Goal: Transaction & Acquisition: Purchase product/service

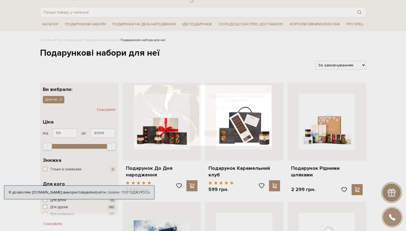
scroll to position [23, 0]
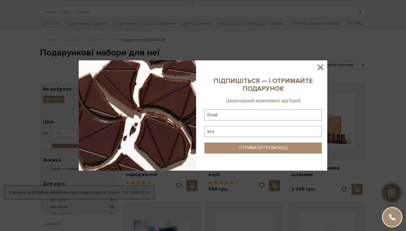
click at [319, 67] on icon at bounding box center [320, 67] width 9 height 9
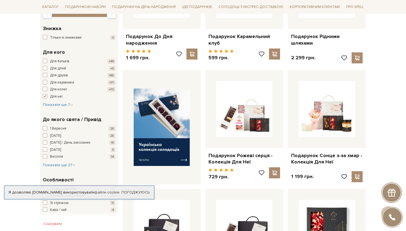
scroll to position [156, 0]
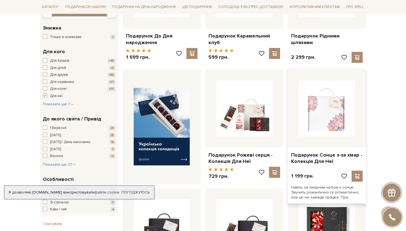
click at [335, 105] on img at bounding box center [327, 109] width 56 height 56
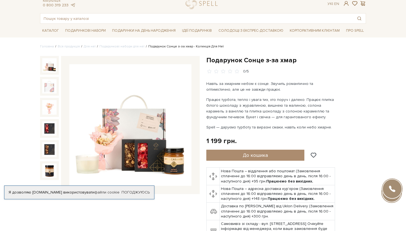
scroll to position [17, 0]
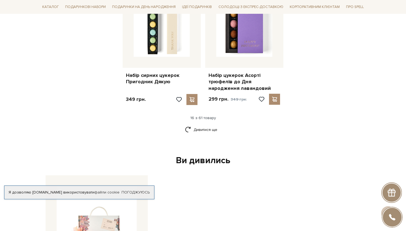
scroll to position [750, 0]
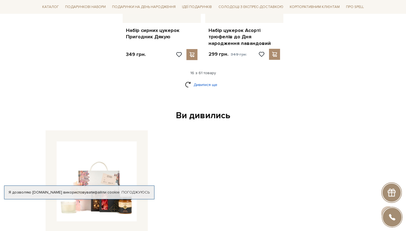
click at [208, 80] on link "Дивитися ще" at bounding box center [203, 85] width 36 height 10
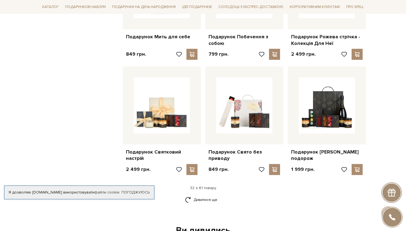
scroll to position [1231, 0]
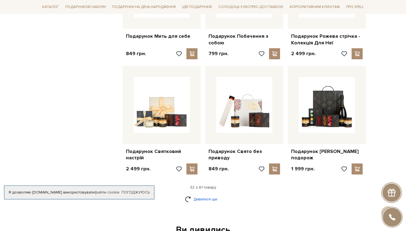
click at [211, 195] on link "Дивитися ще" at bounding box center [203, 200] width 36 height 10
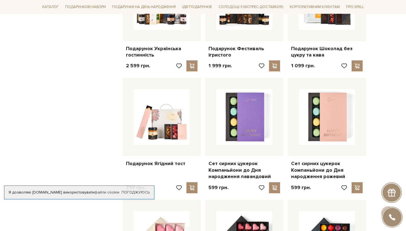
scroll to position [1565, 0]
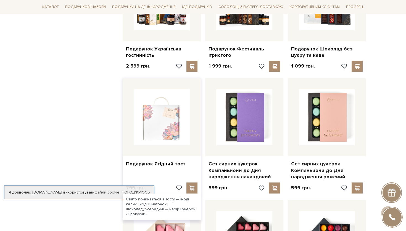
click at [157, 102] on img at bounding box center [162, 117] width 56 height 56
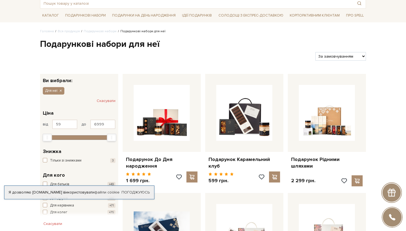
scroll to position [33, 0]
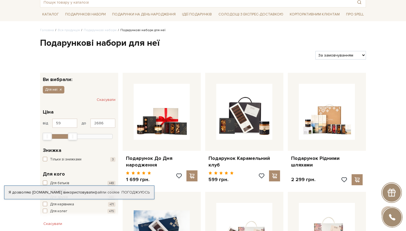
type input "2658"
drag, startPoint x: 109, startPoint y: 132, endPoint x: 67, endPoint y: 131, distance: 42.0
click at [67, 133] on div "Max" at bounding box center [69, 136] width 9 height 7
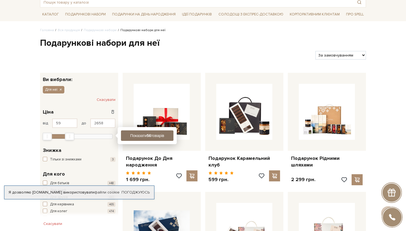
click at [157, 135] on button "Показати 56 товарів" at bounding box center [147, 136] width 52 height 10
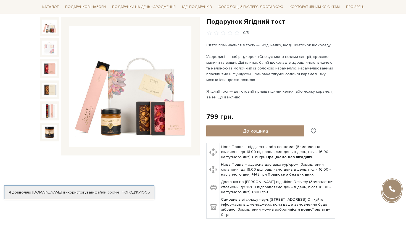
scroll to position [49, 0]
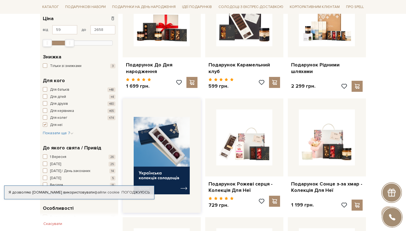
scroll to position [127, 0]
click at [46, 122] on span "button" at bounding box center [45, 124] width 4 height 4
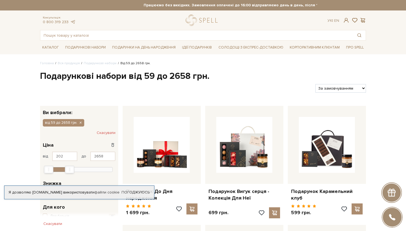
type input "173"
click at [49, 166] on div "Min" at bounding box center [48, 169] width 9 height 7
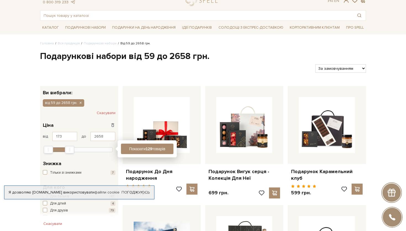
scroll to position [20, 0]
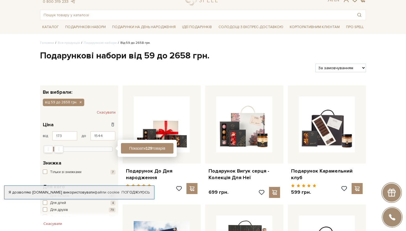
drag, startPoint x: 69, startPoint y: 148, endPoint x: 58, endPoint y: 146, distance: 11.1
click at [58, 146] on div "Max" at bounding box center [58, 149] width 9 height 7
type input "1316"
click at [56, 146] on div "Max" at bounding box center [56, 149] width 9 height 7
click at [158, 148] on button "Показати 102 товари" at bounding box center [147, 148] width 52 height 10
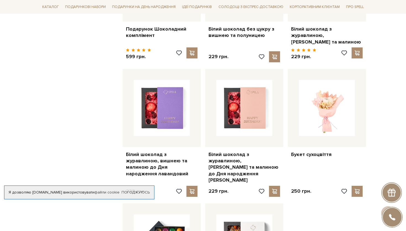
scroll to position [520, 0]
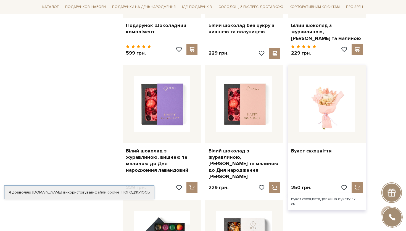
click at [360, 111] on div at bounding box center [327, 104] width 78 height 78
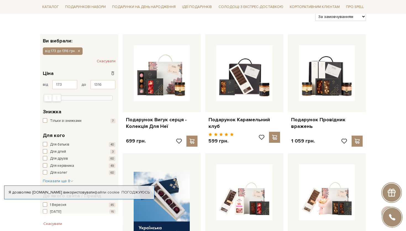
scroll to position [71, 0]
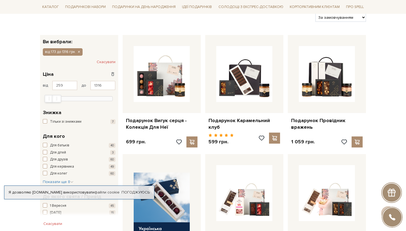
type input "287"
click at [48, 97] on div "Min" at bounding box center [49, 99] width 9 height 8
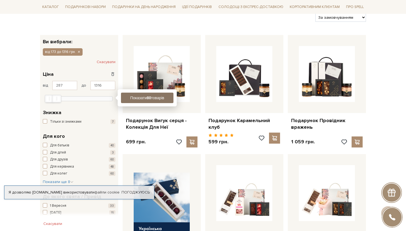
click at [149, 97] on b "80" at bounding box center [149, 98] width 4 height 4
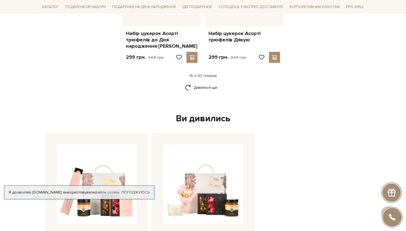
scroll to position [757, 0]
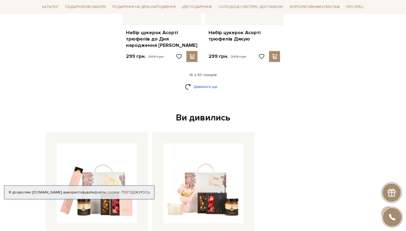
click at [204, 82] on link "Дивитися ще" at bounding box center [203, 87] width 36 height 10
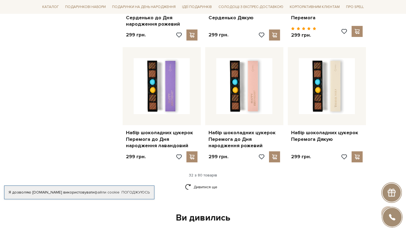
scroll to position [1267, 0]
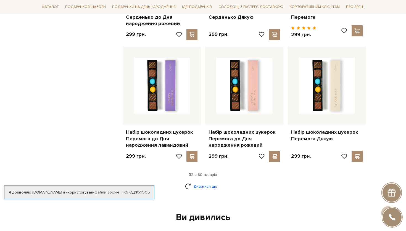
click at [207, 182] on link "Дивитися ще" at bounding box center [203, 187] width 36 height 10
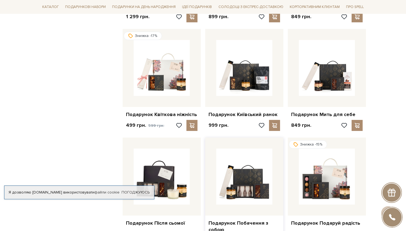
scroll to position [1644, 0]
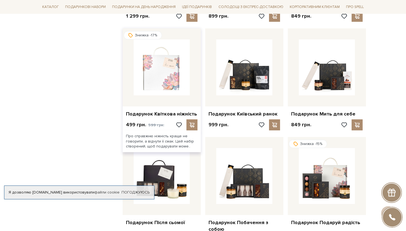
click at [167, 60] on img at bounding box center [162, 68] width 56 height 56
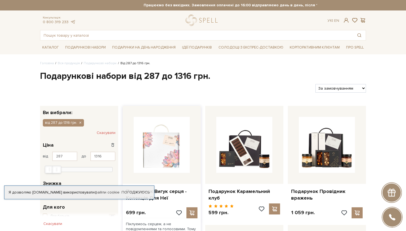
scroll to position [0, 0]
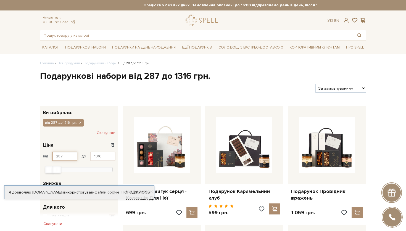
drag, startPoint x: 65, startPoint y: 152, endPoint x: 49, endPoint y: 152, distance: 16.0
click at [49, 152] on div "від 287 до 1316" at bounding box center [79, 156] width 73 height 9
type input "300"
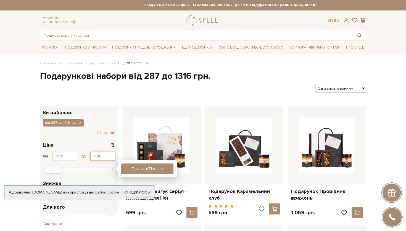
drag, startPoint x: 105, startPoint y: 154, endPoint x: 75, endPoint y: 154, distance: 29.6
click at [75, 154] on div "від 300 до 1316" at bounding box center [79, 156] width 73 height 9
type input "1030"
drag, startPoint x: 110, startPoint y: 166, endPoint x: 52, endPoint y: 165, distance: 57.7
click at [52, 167] on div at bounding box center [79, 169] width 67 height 5
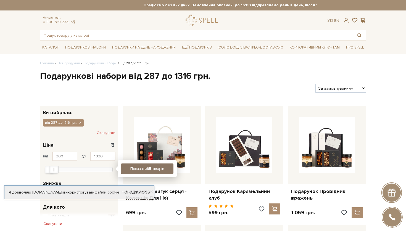
click at [162, 168] on button "Показати 65 товарів" at bounding box center [147, 169] width 52 height 10
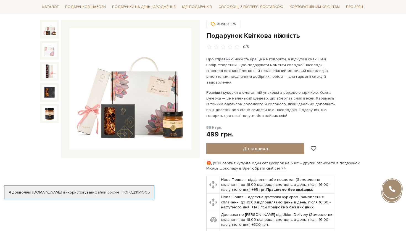
scroll to position [53, 0]
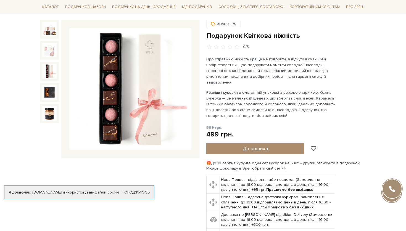
click at [50, 69] on img at bounding box center [49, 71] width 14 height 14
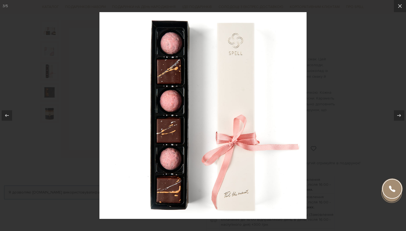
click at [32, 79] on div at bounding box center [203, 115] width 406 height 231
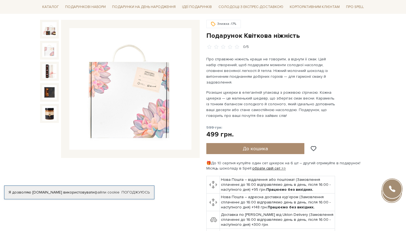
click at [366, 61] on div "Знижка -17% Подарунок Квіткова ніжність 0/5" at bounding box center [286, 136] width 160 height 232
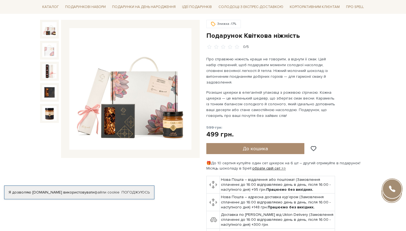
click at [53, 33] on img at bounding box center [49, 29] width 14 height 14
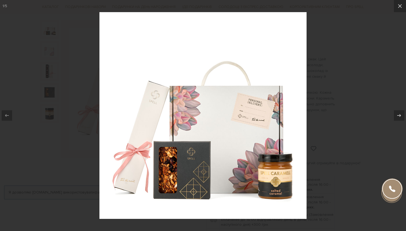
click at [357, 41] on div at bounding box center [203, 115] width 406 height 231
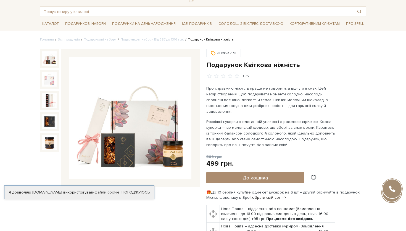
scroll to position [24, 0]
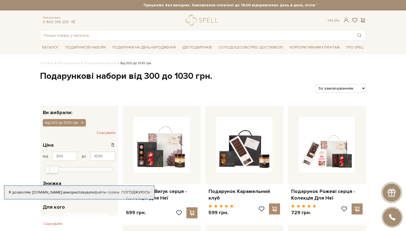
select select "https://spellchocolate.com/our-productions/podarunkovi-box/?sort=p.price&order=…"
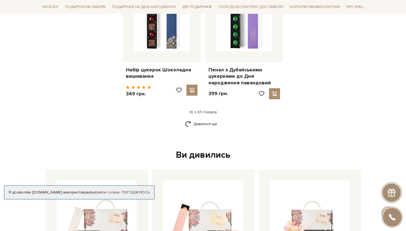
scroll to position [733, 0]
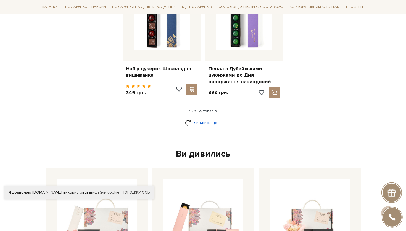
click at [197, 118] on link "Дивитися ще" at bounding box center [203, 123] width 36 height 10
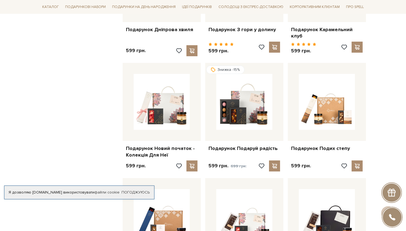
scroll to position [1122, 0]
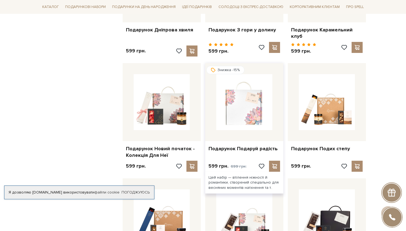
click at [248, 80] on img at bounding box center [244, 102] width 56 height 56
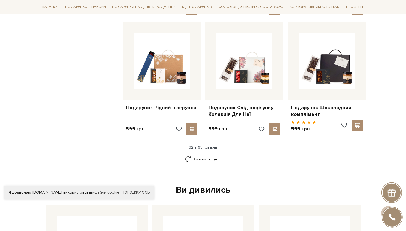
scroll to position [1280, 0]
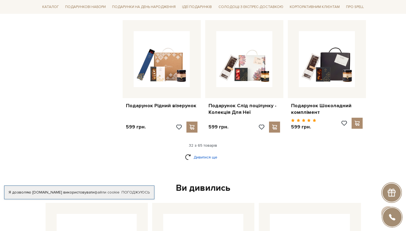
click at [204, 153] on link "Дивитися ще" at bounding box center [203, 158] width 36 height 10
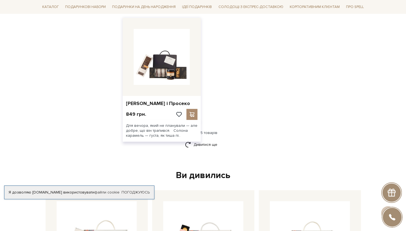
scroll to position [1989, 0]
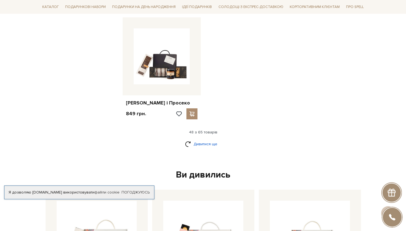
click at [205, 139] on link "Дивитися ще" at bounding box center [203, 144] width 36 height 10
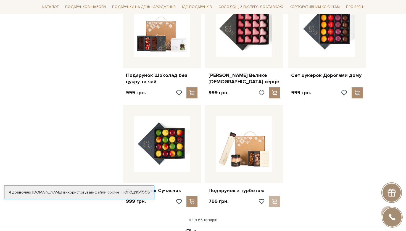
scroll to position [2481, 0]
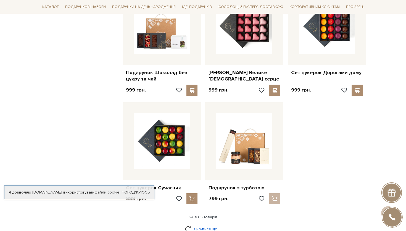
click at [207, 225] on link "Дивитися ще" at bounding box center [203, 230] width 36 height 10
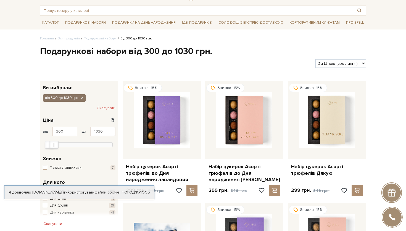
scroll to position [38, 0]
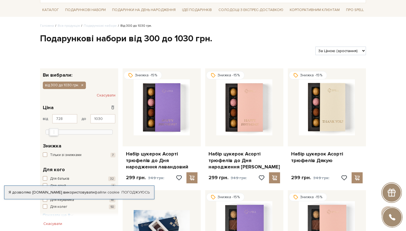
type input "757"
drag, startPoint x: 47, startPoint y: 129, endPoint x: 51, endPoint y: 130, distance: 4.5
click at [51, 130] on div at bounding box center [79, 131] width 67 height 5
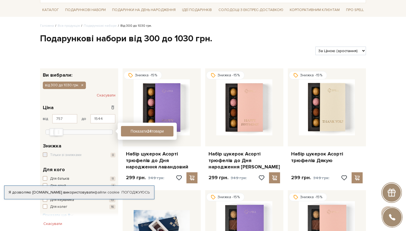
type input "1573"
drag, startPoint x: 55, startPoint y: 130, endPoint x: 60, endPoint y: 130, distance: 5.2
click at [60, 130] on div "Max" at bounding box center [59, 132] width 9 height 7
type input "1014"
click at [52, 130] on div "Min" at bounding box center [56, 132] width 9 height 7
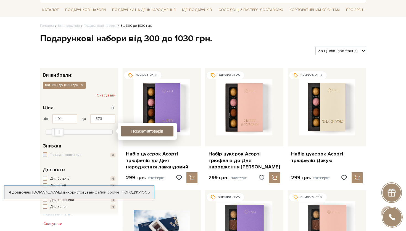
click at [133, 129] on button "Показати 8 товарів" at bounding box center [147, 131] width 52 height 10
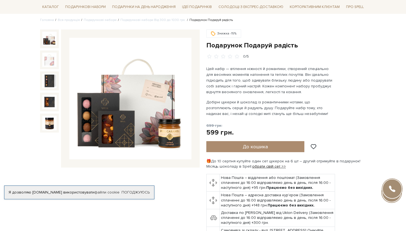
scroll to position [44, 0]
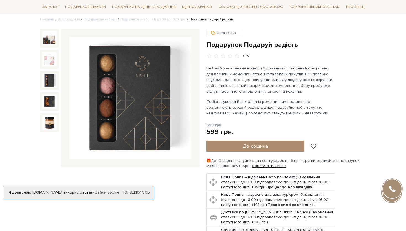
click at [51, 83] on img at bounding box center [49, 80] width 14 height 14
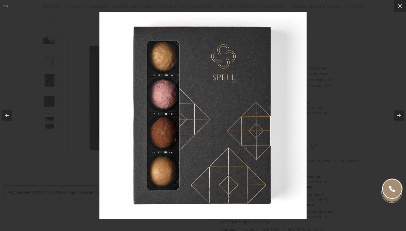
click at [71, 156] on div at bounding box center [203, 115] width 406 height 231
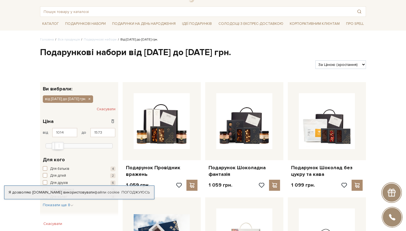
scroll to position [38, 0]
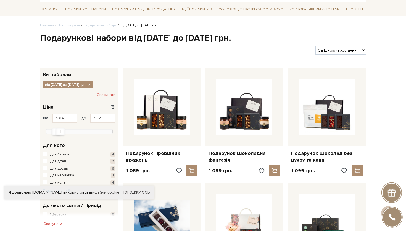
type input "1887"
drag, startPoint x: 59, startPoint y: 129, endPoint x: 62, endPoint y: 129, distance: 3.0
click at [62, 129] on div "Max" at bounding box center [62, 131] width 9 height 7
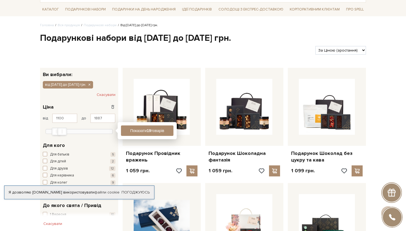
type input "1128"
click at [55, 129] on div "Min" at bounding box center [57, 131] width 9 height 7
click at [152, 128] on button "Показати 16 товарів" at bounding box center [147, 131] width 52 height 10
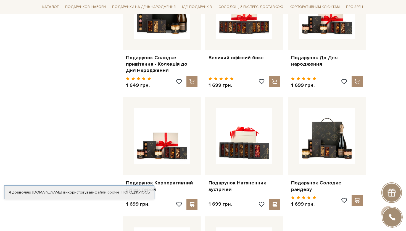
scroll to position [482, 0]
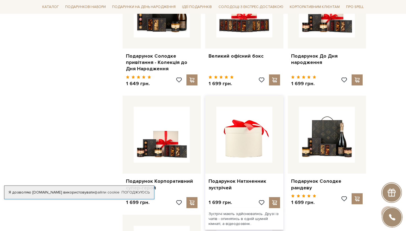
click at [249, 123] on img at bounding box center [244, 135] width 56 height 56
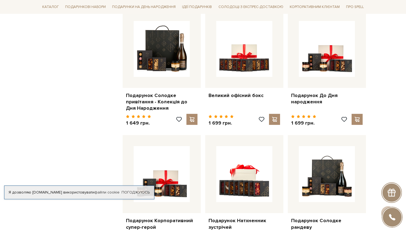
scroll to position [441, 0]
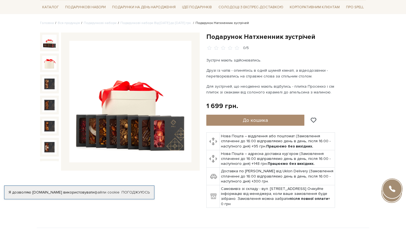
scroll to position [41, 0]
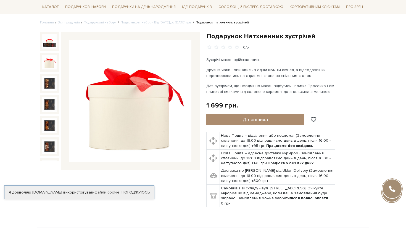
click at [52, 62] on img at bounding box center [49, 62] width 14 height 14
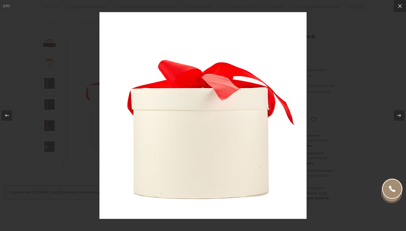
click at [49, 50] on div at bounding box center [203, 115] width 406 height 231
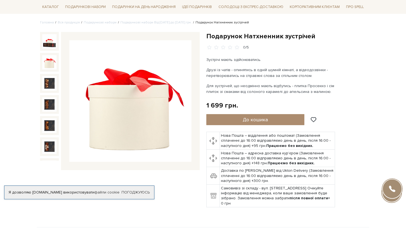
click at [49, 43] on img at bounding box center [49, 41] width 14 height 14
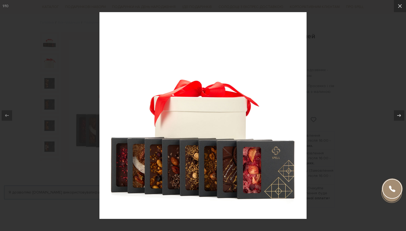
click at [51, 57] on div at bounding box center [203, 115] width 406 height 231
